Goal: Task Accomplishment & Management: Complete application form

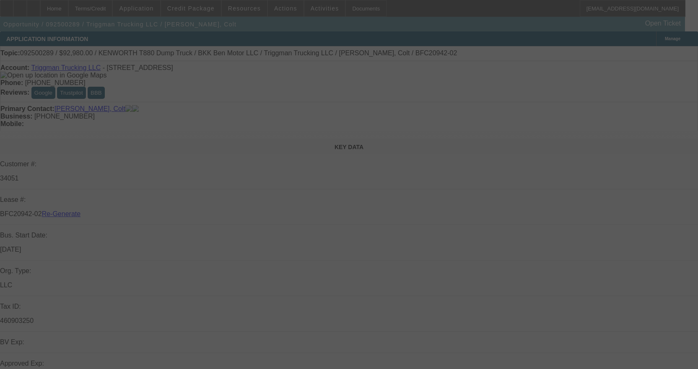
select select "3"
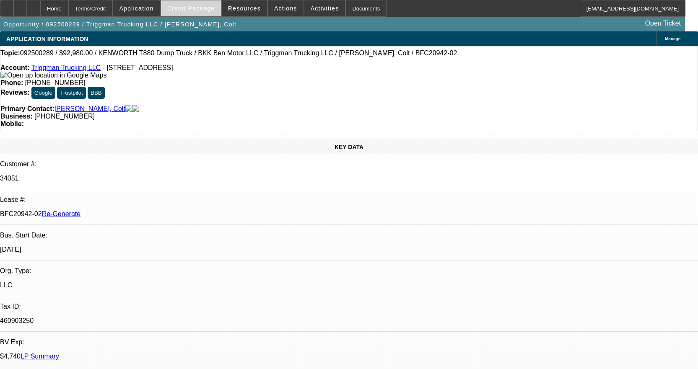
select select "0"
select select "2"
select select "0"
select select "6"
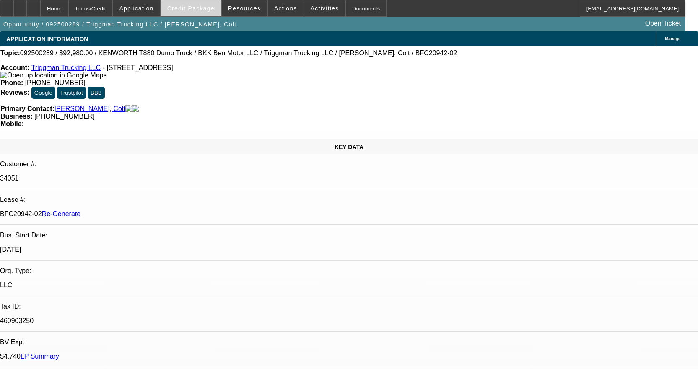
click at [201, 10] on span "Credit Package" at bounding box center [190, 8] width 47 height 7
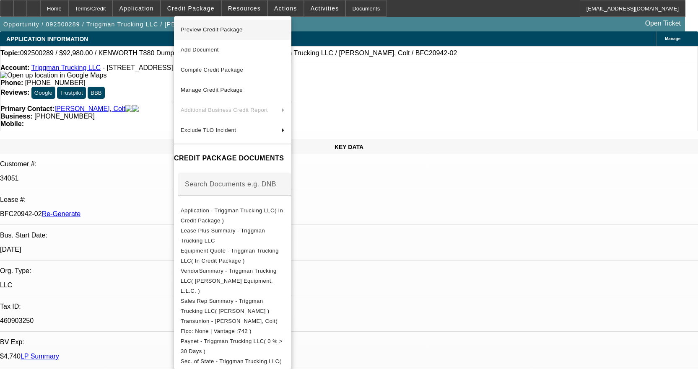
click at [214, 28] on span "Preview Credit Package" at bounding box center [212, 29] width 62 height 6
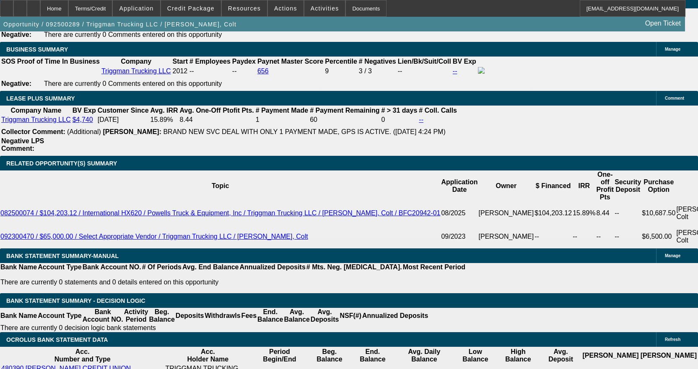
scroll to position [1466, 0]
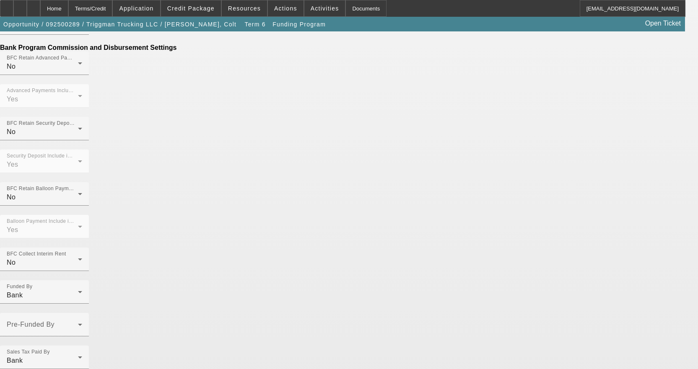
scroll to position [528, 0]
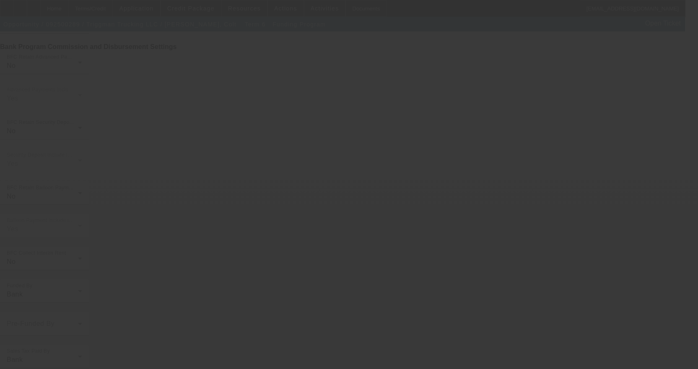
scroll to position [0, 0]
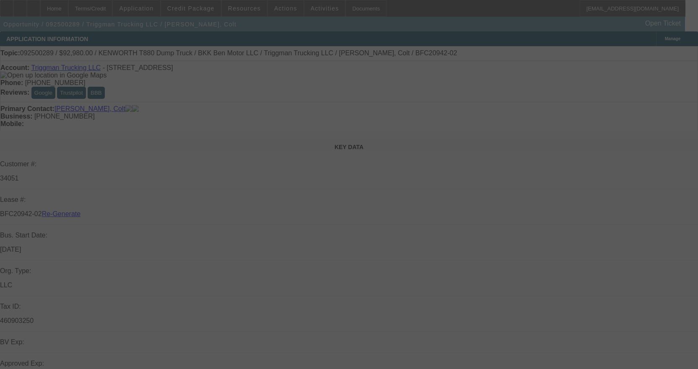
select select "3"
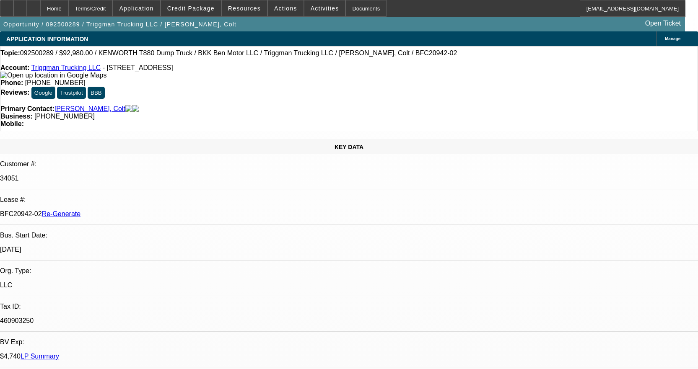
select select "0"
select select "2"
select select "0"
select select "6"
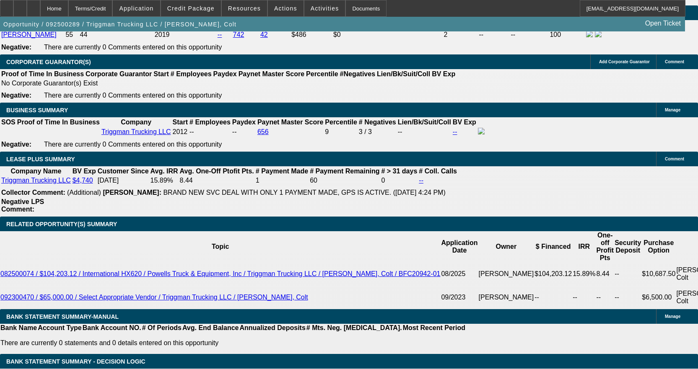
scroll to position [1381, 0]
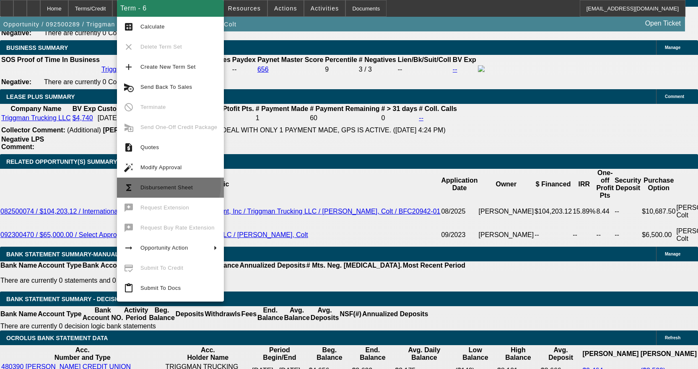
click at [156, 184] on span "Disbursement Sheet" at bounding box center [178, 188] width 77 height 10
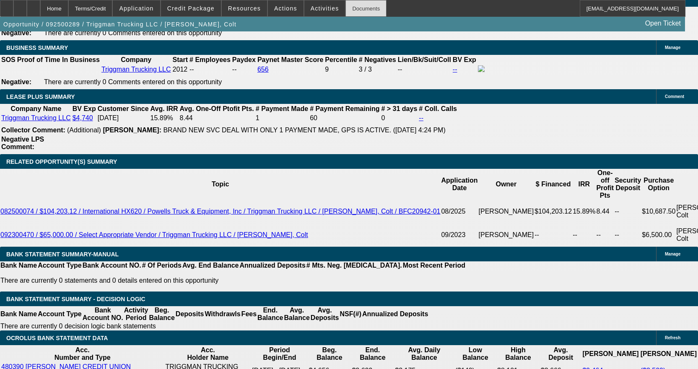
click at [364, 10] on div "Documents" at bounding box center [365, 8] width 41 height 17
click at [197, 6] on span "Credit Package" at bounding box center [190, 8] width 47 height 7
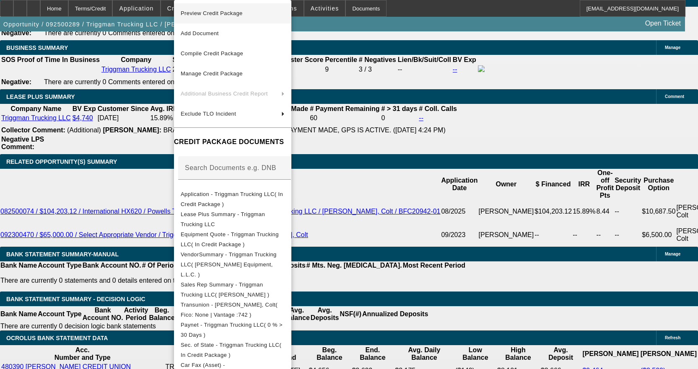
click at [218, 10] on span "Preview Credit Package" at bounding box center [233, 13] width 104 height 10
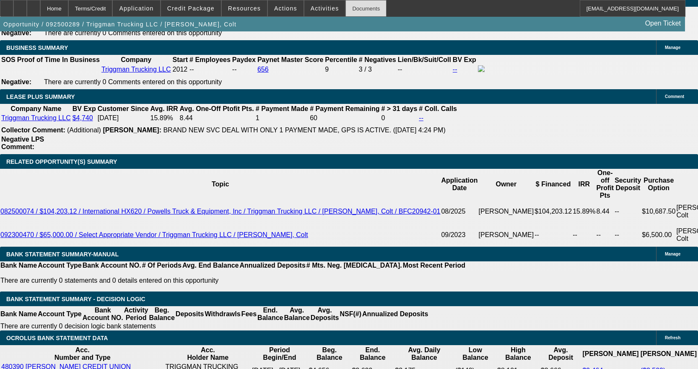
click at [354, 7] on div "Documents" at bounding box center [365, 8] width 41 height 17
click at [318, 8] on span "Activities" at bounding box center [324, 8] width 28 height 7
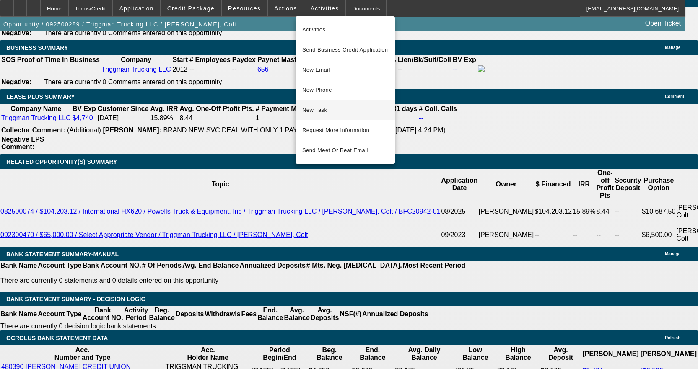
click at [337, 112] on span "New Task" at bounding box center [345, 110] width 86 height 10
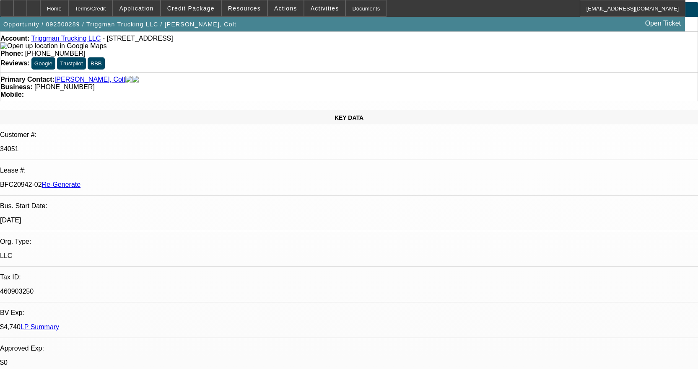
scroll to position [0, 0]
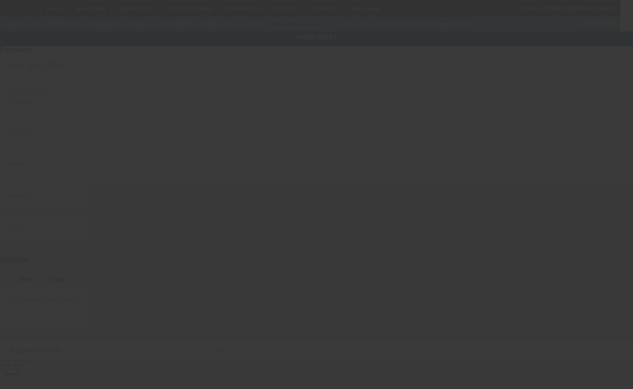
type input "1NKZX4TX0MJ465069"
type input "Kenworth"
type input "T880 Dump Truck"
radio input "true"
type input "6252 N Dawnlight Cir"
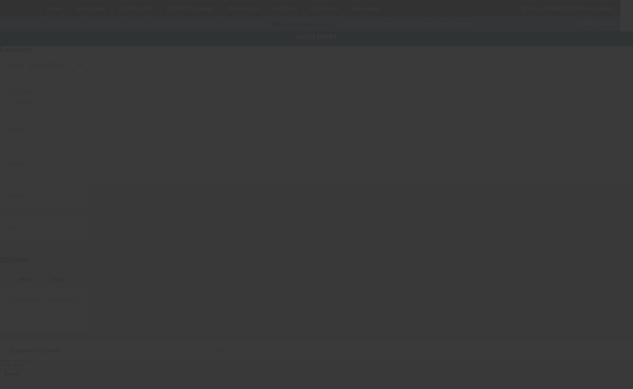
type input "Orient"
type input "43146"
type input "Pickaway"
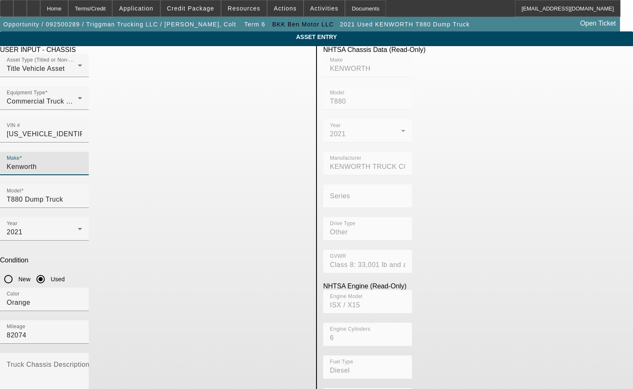
click at [82, 162] on input "Kenworth" at bounding box center [44, 167] width 75 height 10
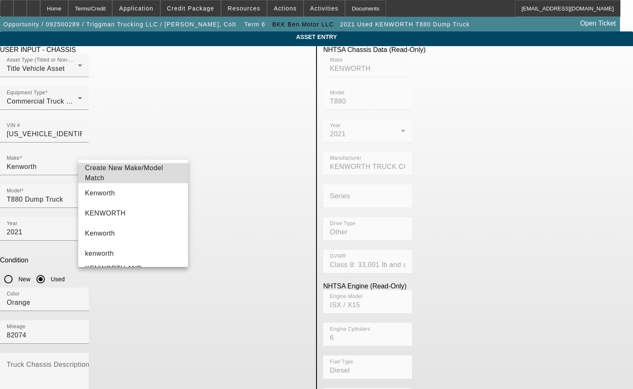
click at [153, 174] on span "Create New Make/Model Match" at bounding box center [124, 172] width 78 height 17
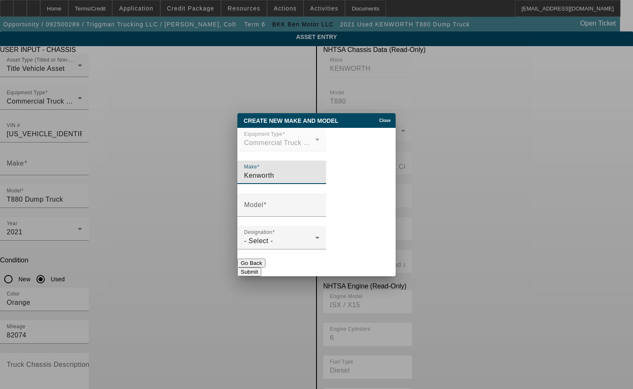
type input "Kenworth"
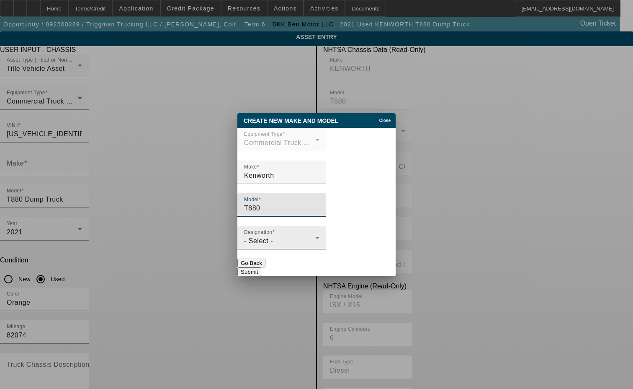
type input "T880"
click at [299, 245] on div "- Select -" at bounding box center [279, 241] width 71 height 10
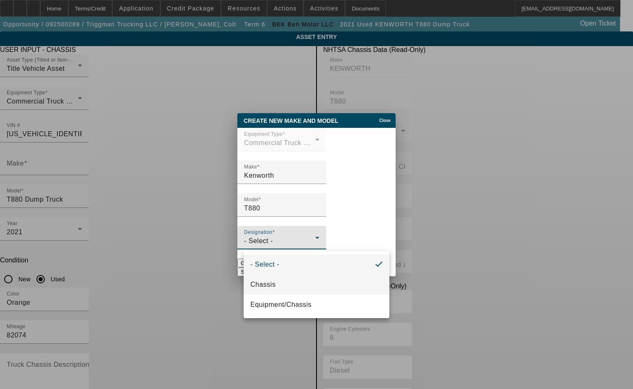
click at [277, 277] on mat-option "Chassis" at bounding box center [317, 284] width 146 height 20
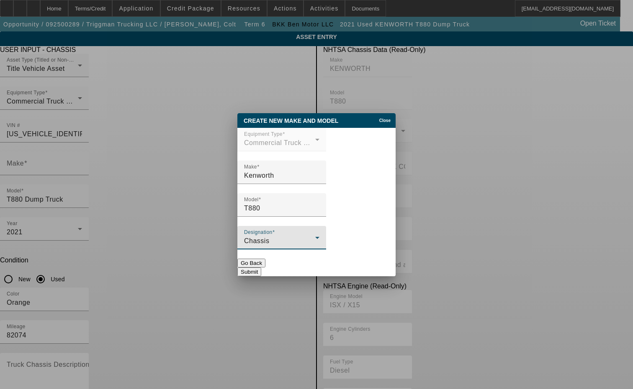
click at [261, 267] on button "Submit" at bounding box center [250, 271] width 24 height 9
type input "Kenworth"
type input "T880"
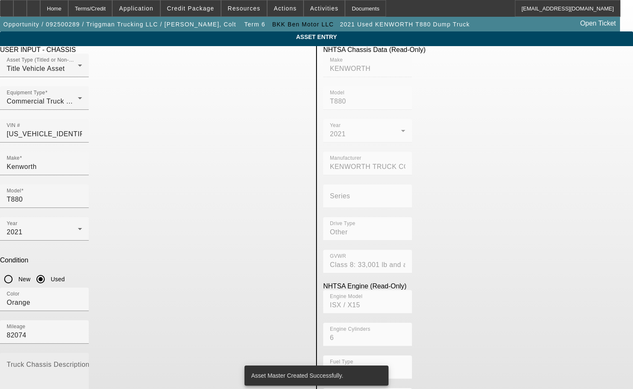
click at [82, 363] on textarea "Truck Chassis Description (Describe the truck chassis only)" at bounding box center [44, 378] width 75 height 30
type textarea "w"
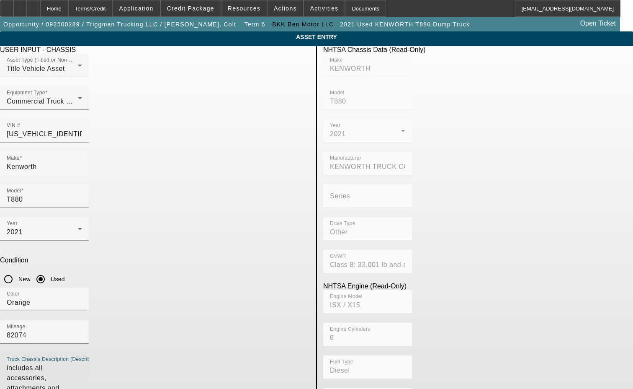
type textarea "includes all accessories, attachments and options"
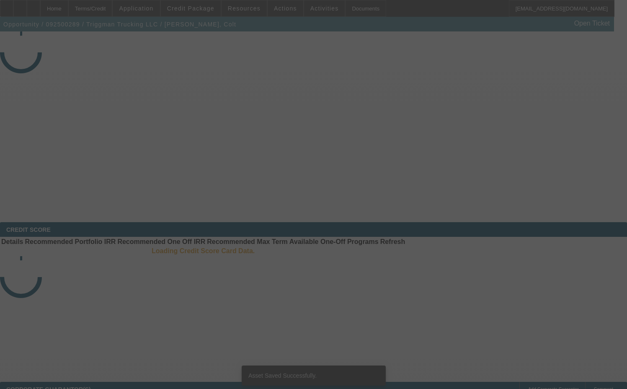
select select "3"
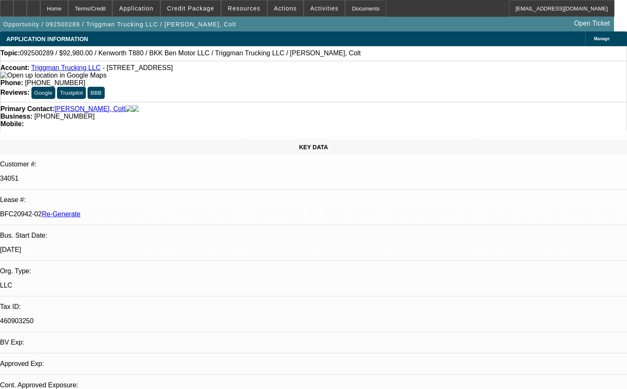
select select "0"
select select "2"
select select "0"
select select "6"
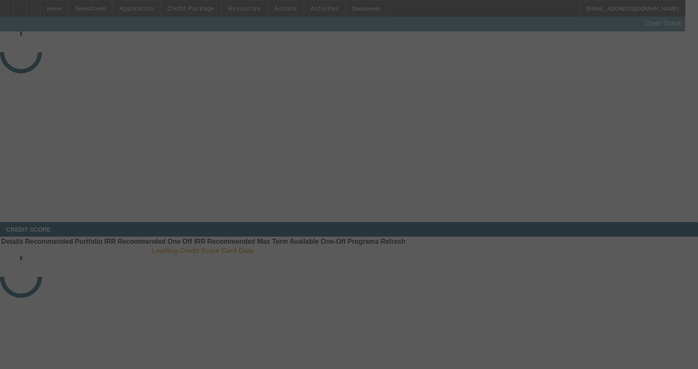
select select "4"
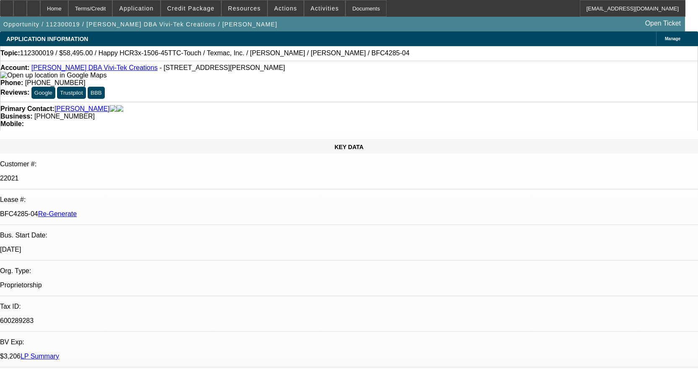
select select "0"
select select "3"
select select "0.1"
select select "4"
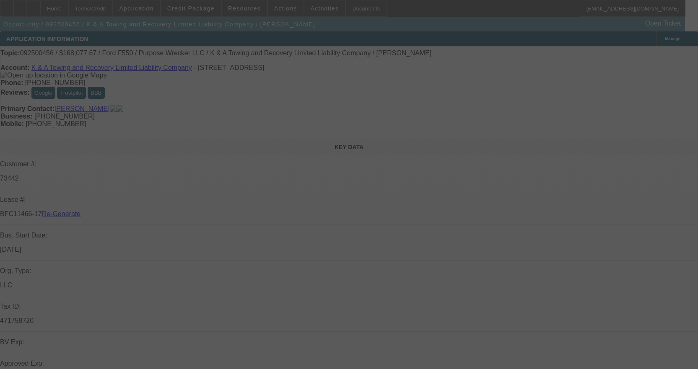
select select "4"
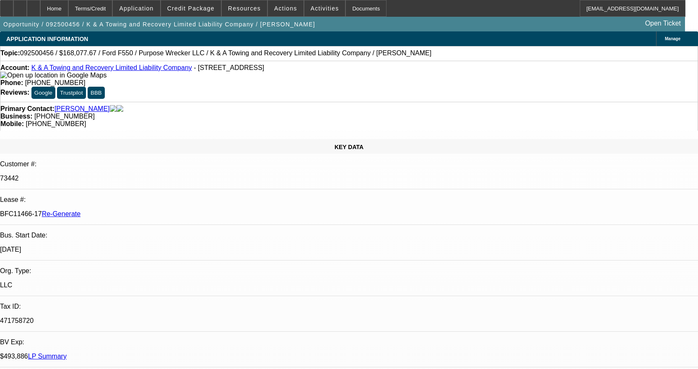
select select "0"
select select "2"
select select "0"
select select "6"
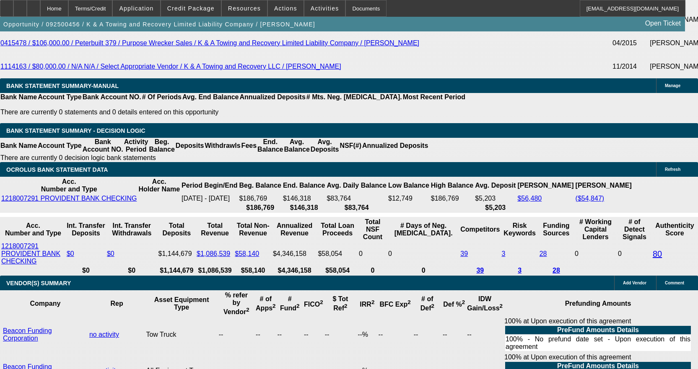
scroll to position [2053, 0]
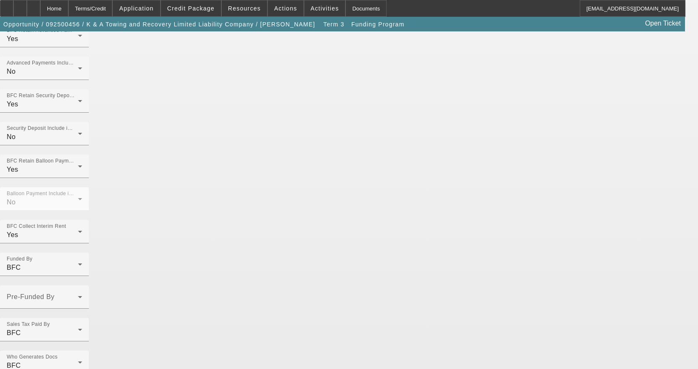
scroll to position [578, 0]
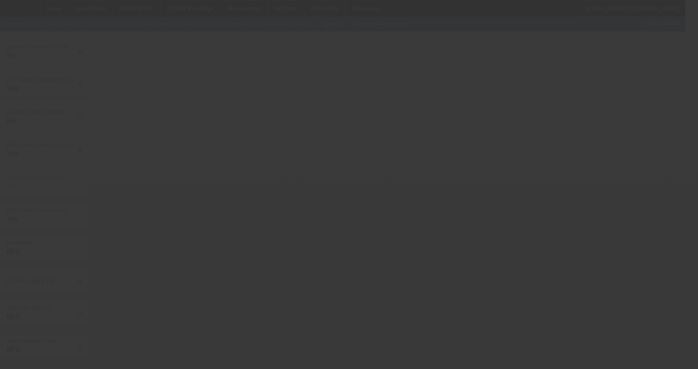
scroll to position [0, 0]
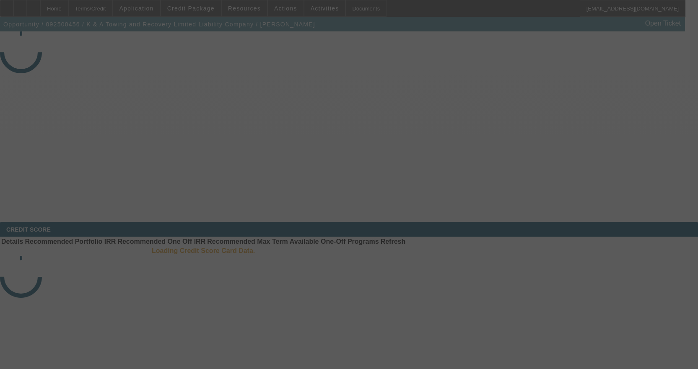
select select "4"
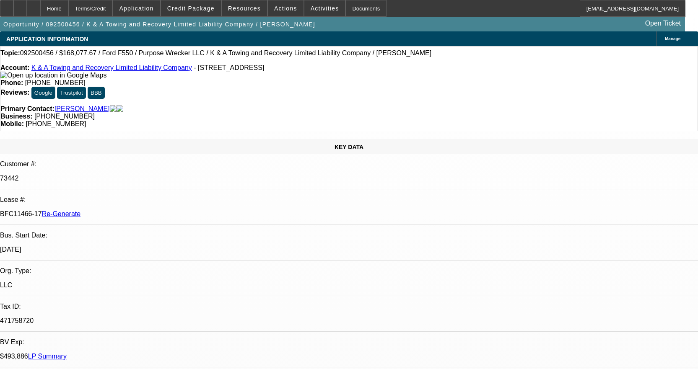
select select "0"
select select "2"
select select "0"
select select "6"
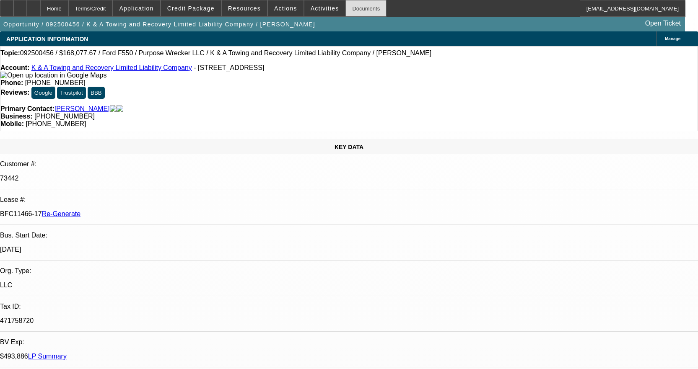
click at [355, 8] on div "Documents" at bounding box center [365, 8] width 41 height 17
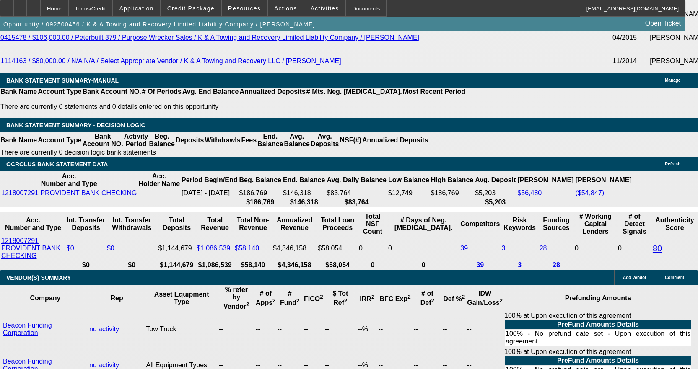
scroll to position [1927, 0]
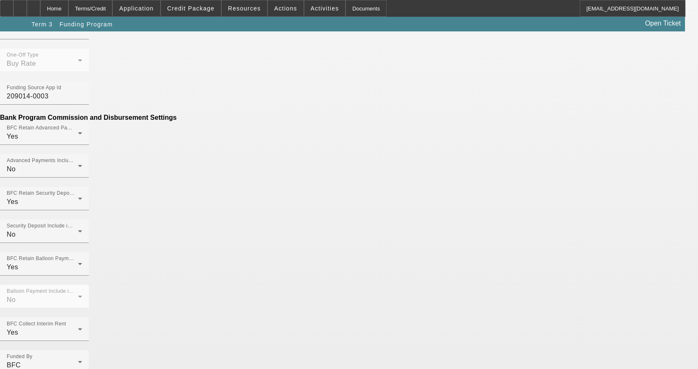
scroll to position [578, 0]
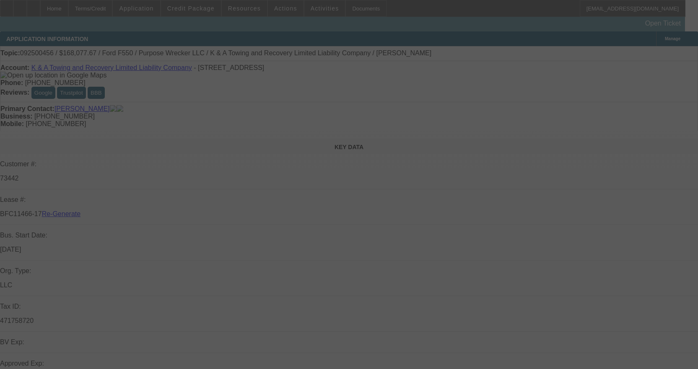
select select "4"
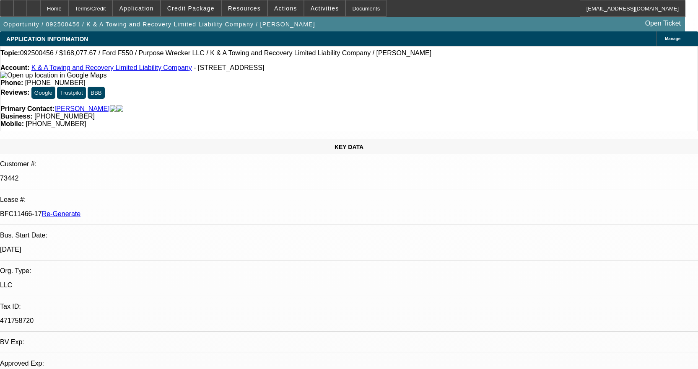
select select "0"
select select "2"
select select "0"
select select "6"
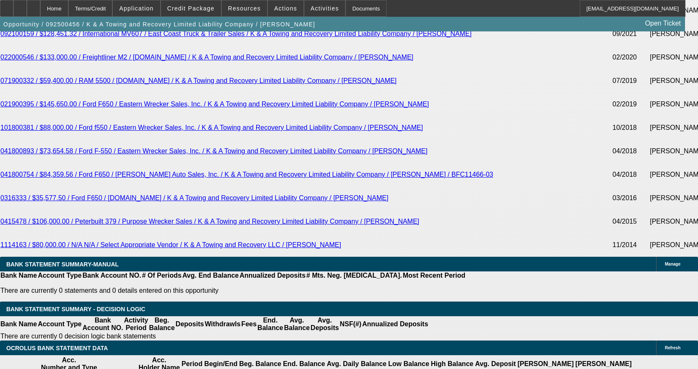
scroll to position [1843, 0]
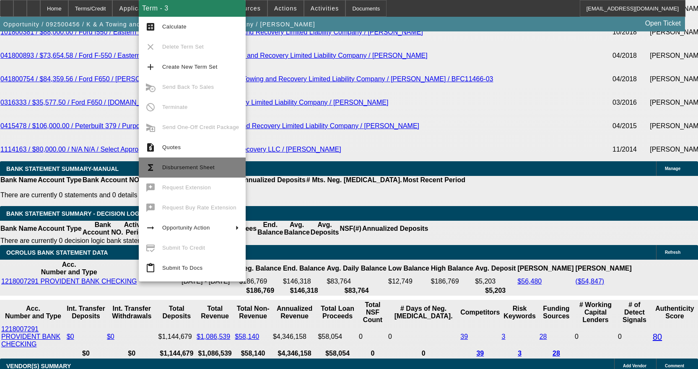
click at [193, 168] on span "Disbursement Sheet" at bounding box center [188, 167] width 52 height 6
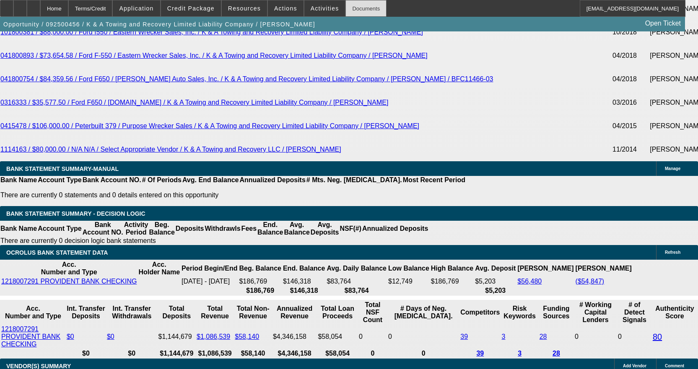
click at [359, 5] on div "Documents" at bounding box center [365, 8] width 41 height 17
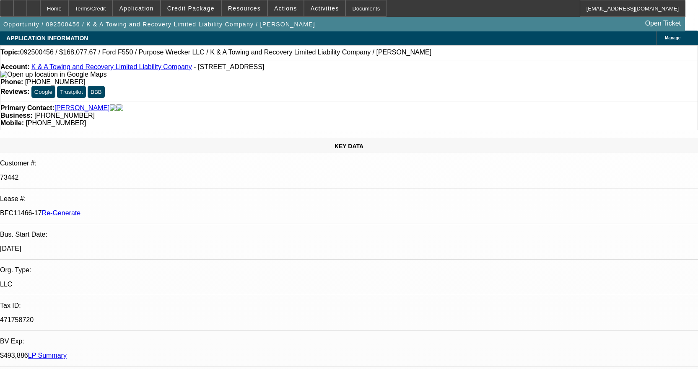
scroll to position [0, 0]
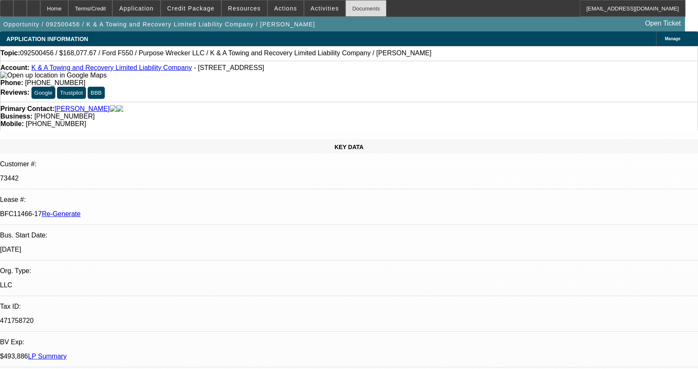
click at [349, 9] on div "Documents" at bounding box center [365, 8] width 41 height 17
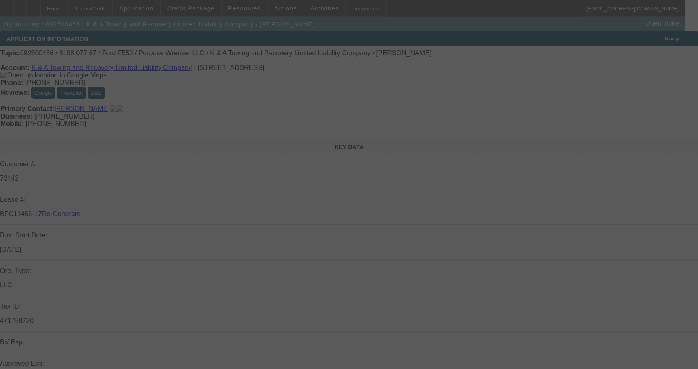
select select "4"
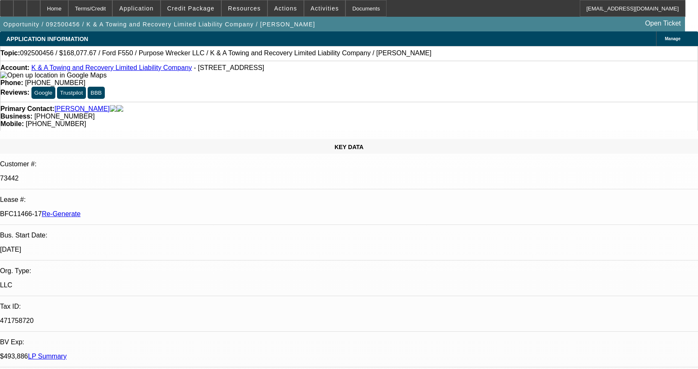
select select "0"
select select "2"
select select "0"
select select "6"
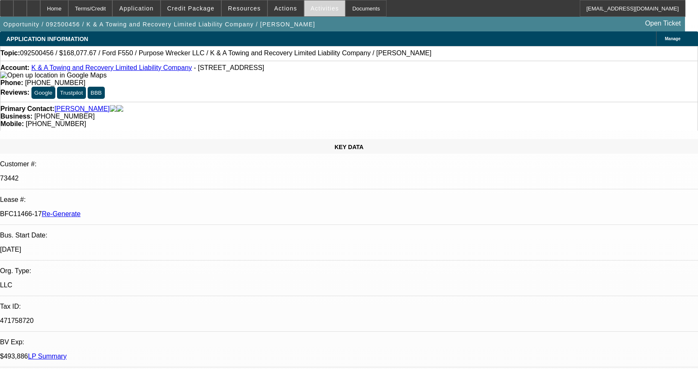
click at [315, 11] on span "Activities" at bounding box center [324, 8] width 28 height 7
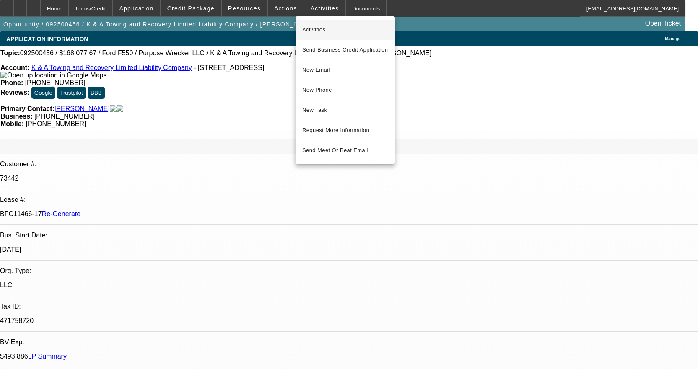
click at [317, 32] on span "Activities" at bounding box center [345, 30] width 86 height 10
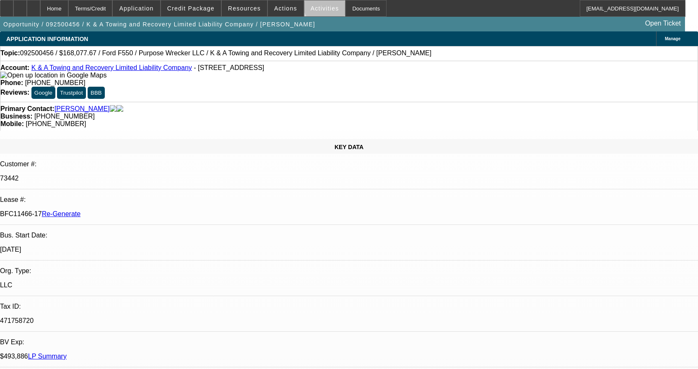
click at [318, 5] on span "Activities" at bounding box center [324, 8] width 28 height 7
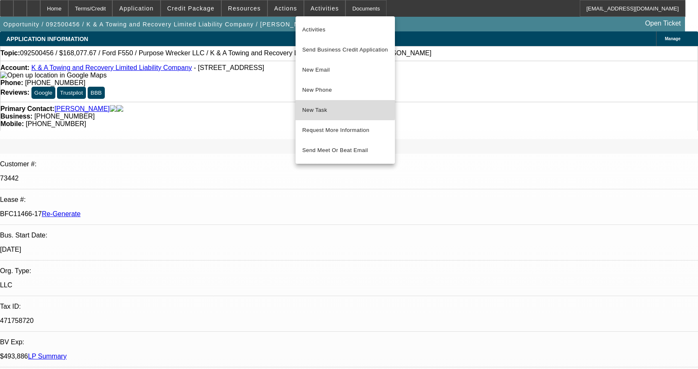
click at [323, 103] on button "New Task" at bounding box center [344, 110] width 99 height 20
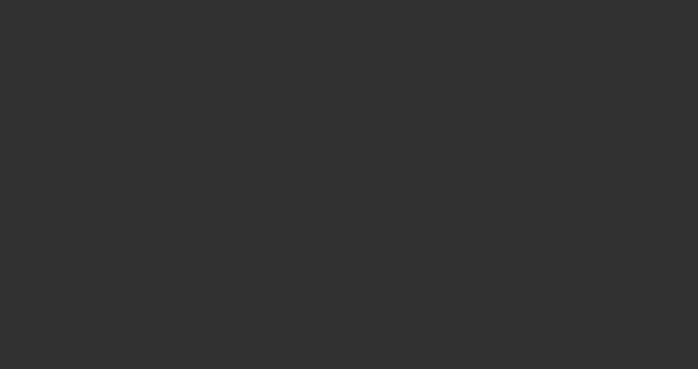
select select "4"
select select "0"
select select "3"
select select "0"
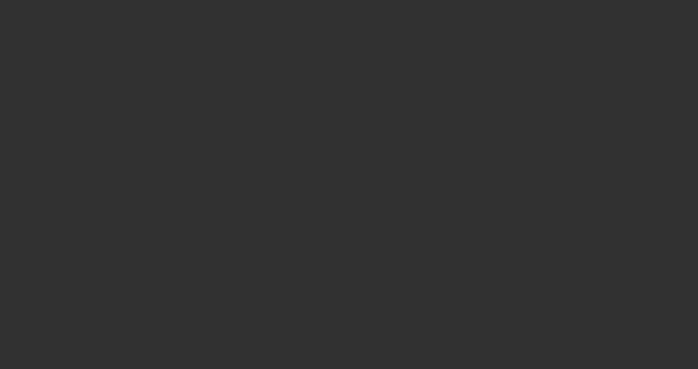
select select "6"
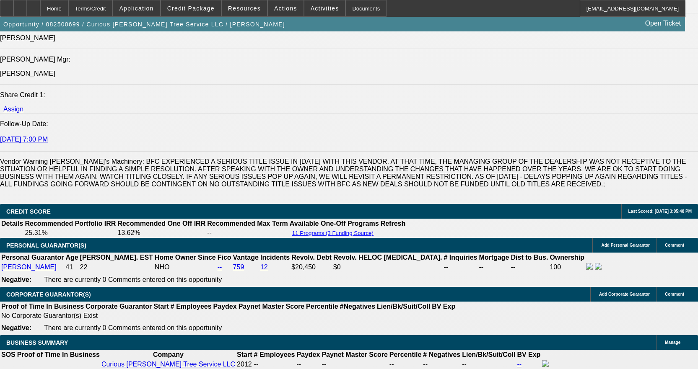
scroll to position [1173, 0]
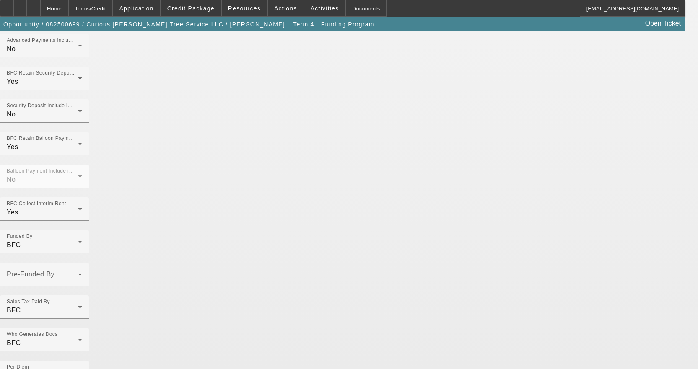
scroll to position [586, 0]
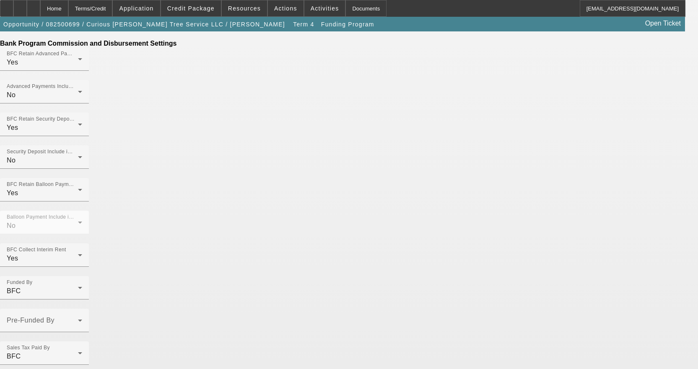
scroll to position [605, 0]
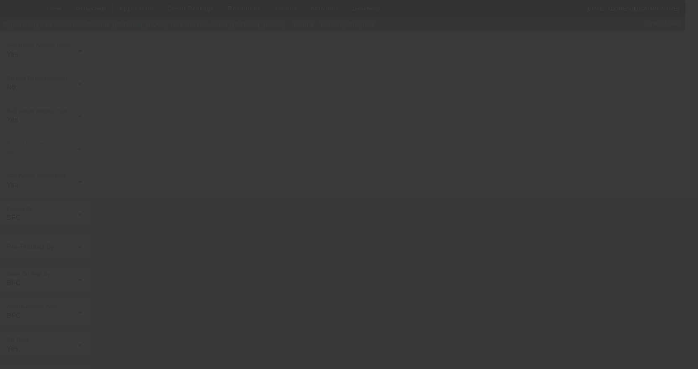
scroll to position [0, 0]
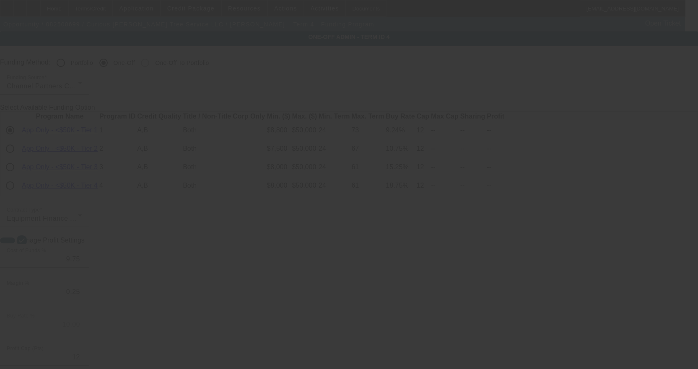
radio input "true"
select select "4"
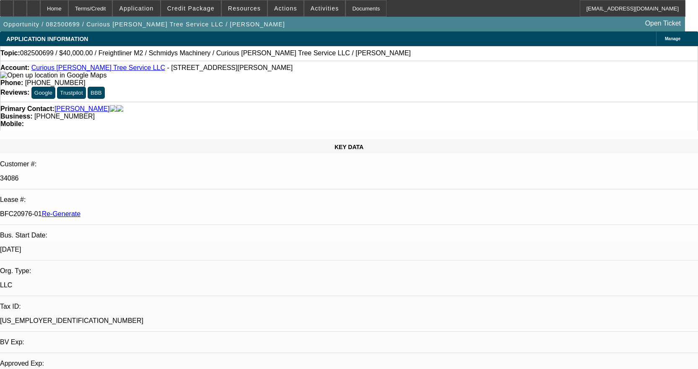
select select "0"
select select "3"
select select "0"
select select "6"
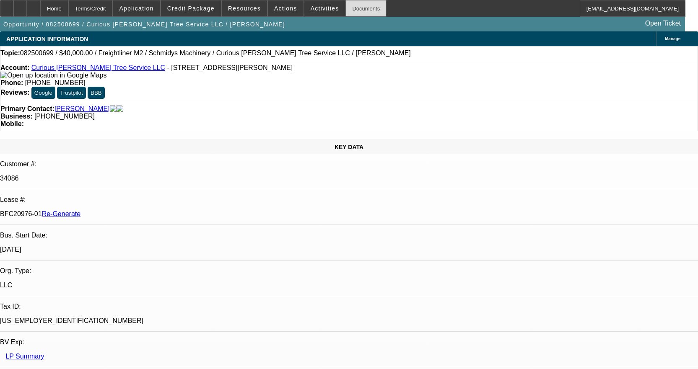
click at [362, 3] on div "Documents" at bounding box center [365, 8] width 41 height 17
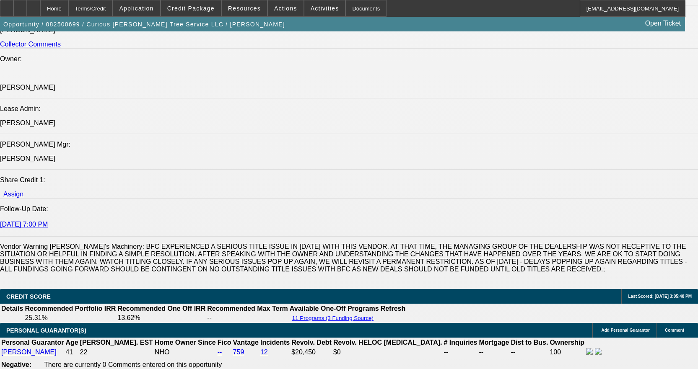
scroll to position [1215, 0]
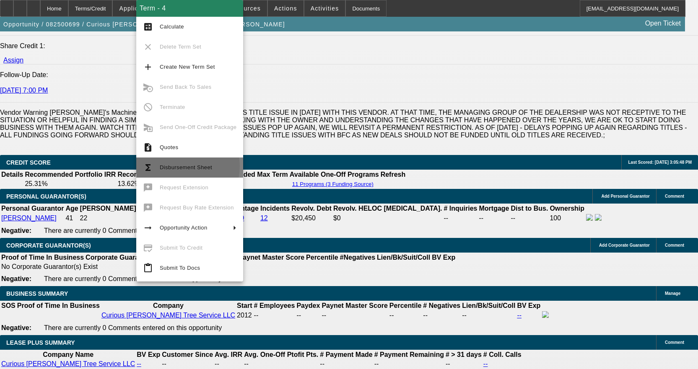
click at [183, 166] on span "Disbursement Sheet" at bounding box center [186, 167] width 52 height 6
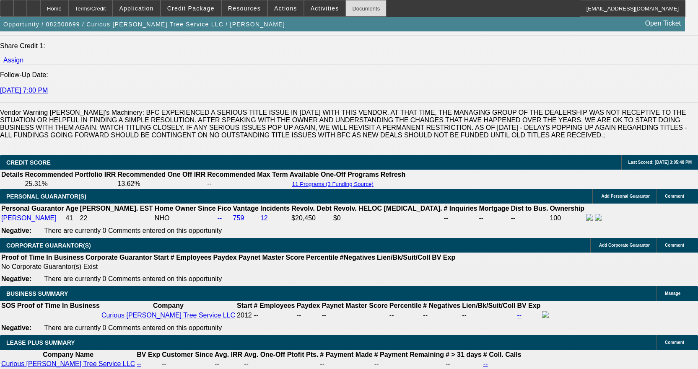
click at [357, 8] on div "Documents" at bounding box center [365, 8] width 41 height 17
click at [324, 8] on span at bounding box center [324, 8] width 41 height 20
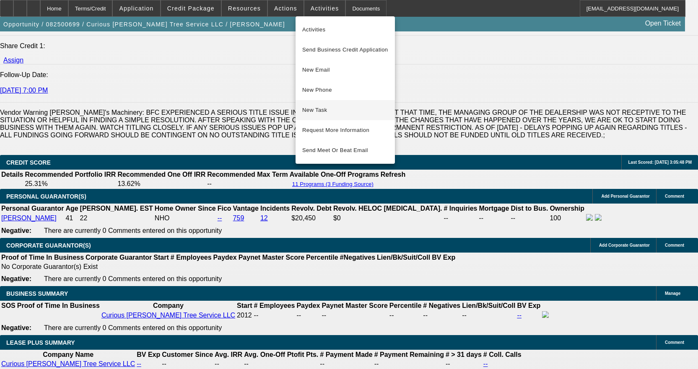
click at [345, 112] on span "New Task" at bounding box center [345, 110] width 86 height 10
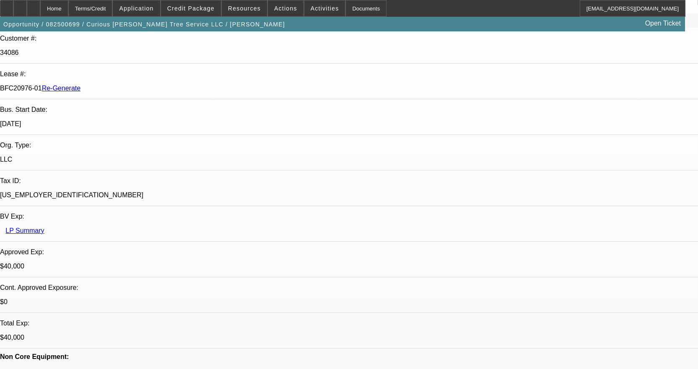
scroll to position [0, 0]
